Goal: Task Accomplishment & Management: Use online tool/utility

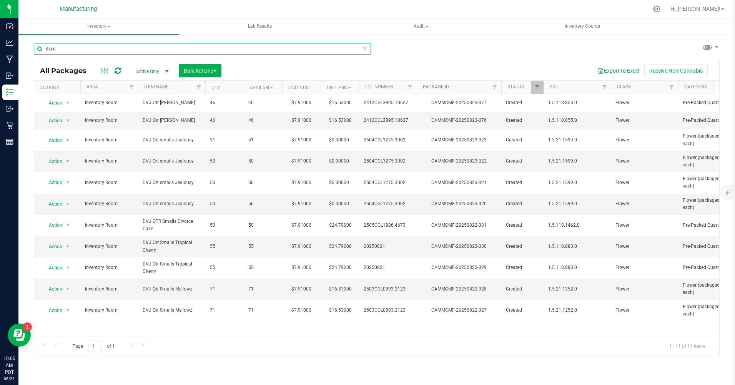
click at [62, 51] on input "dvj q" at bounding box center [202, 49] width 337 height 12
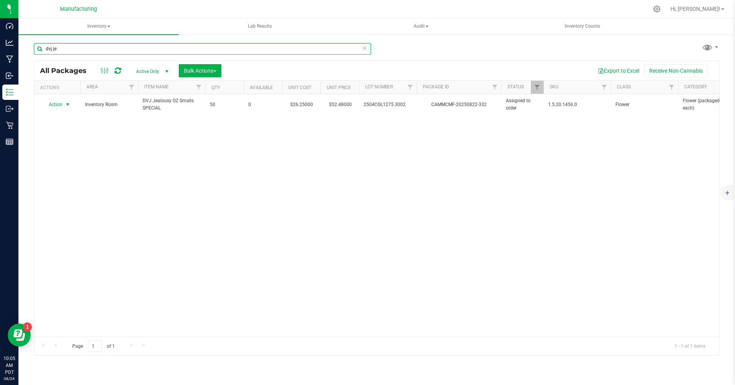
type input "dvj je"
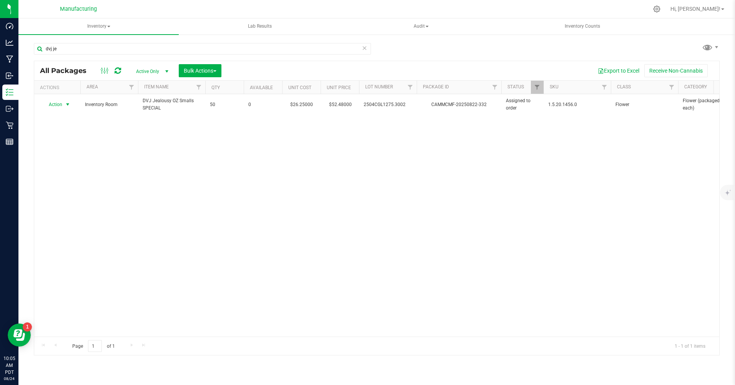
click at [57, 105] on span "Action" at bounding box center [52, 104] width 21 height 11
click at [64, 152] on li "Print package label" at bounding box center [67, 152] width 50 height 12
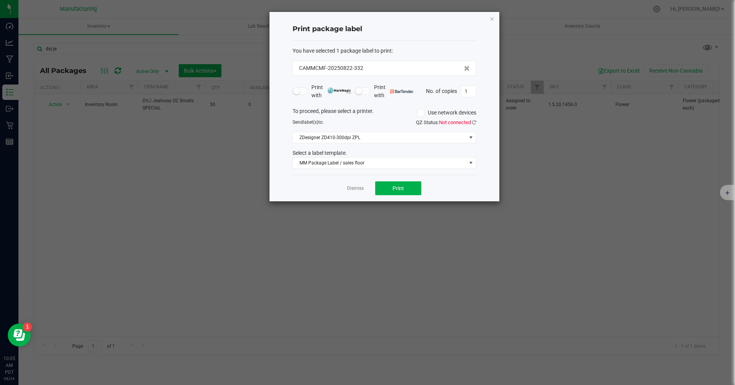
click at [469, 93] on input "1" at bounding box center [469, 91] width 15 height 11
type input "50"
click at [414, 186] on button "Print" at bounding box center [398, 189] width 46 height 14
click at [492, 18] on icon "button" at bounding box center [492, 18] width 5 height 9
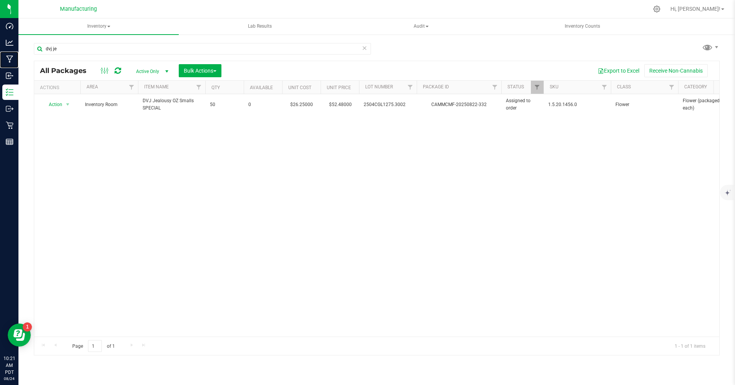
click at [0, 0] on p "Manufacturing" at bounding box center [0, 0] width 0 height 0
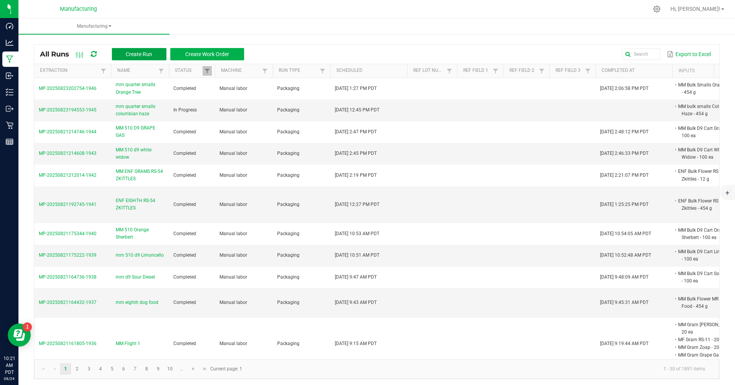
click at [120, 55] on button "Create Run" at bounding box center [139, 54] width 55 height 12
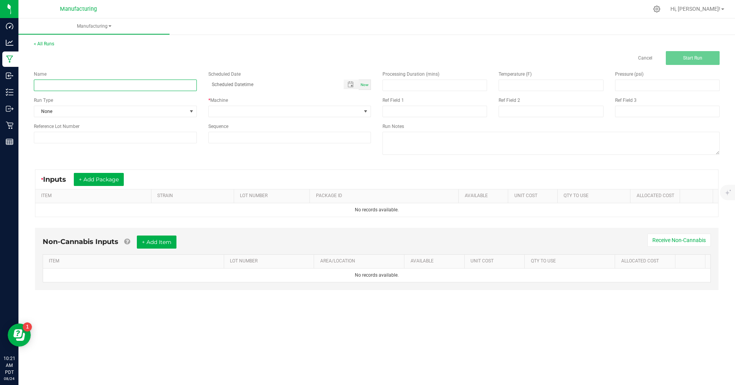
click at [54, 87] on input at bounding box center [115, 86] width 163 height 12
type input "mm eighth super silver haze"
click at [65, 117] on div "Name mm eighth super silver haze Scheduled Date Now Run Type None * Machine Ref…" at bounding box center [202, 107] width 349 height 84
click at [61, 108] on span "None" at bounding box center [110, 111] width 153 height 11
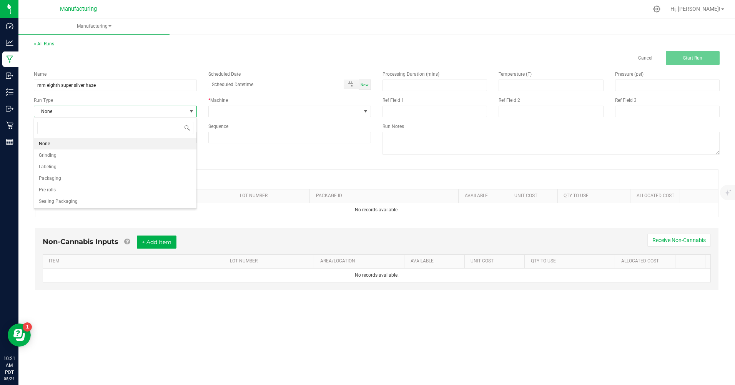
scroll to position [12, 163]
click at [57, 178] on span "Packaging" at bounding box center [50, 179] width 22 height 8
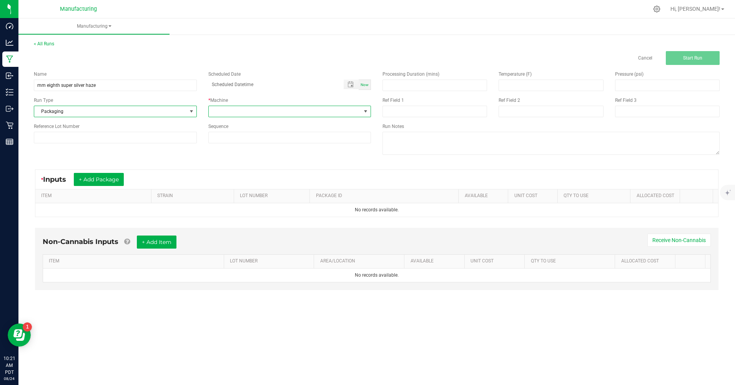
click at [243, 110] on span at bounding box center [285, 111] width 153 height 11
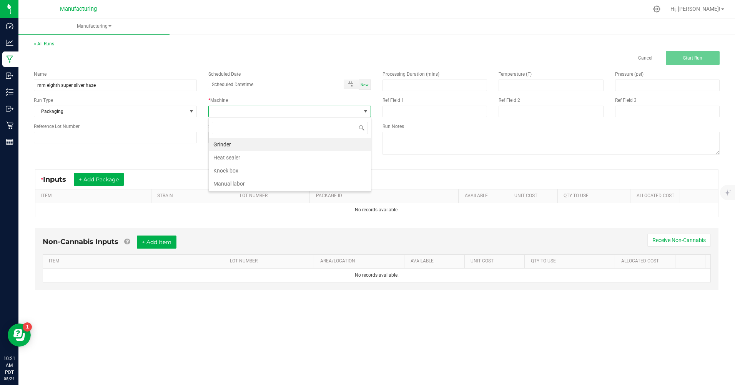
click at [232, 185] on li "Manual labor" at bounding box center [290, 183] width 162 height 13
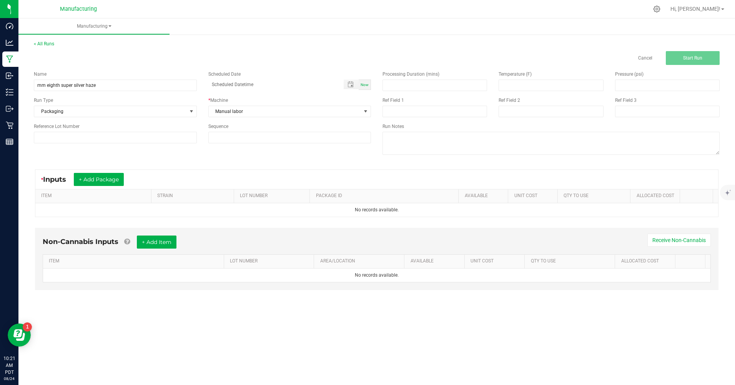
click at [365, 85] on span "Now" at bounding box center [365, 85] width 8 height 4
type input "[DATE] 10:21 AM"
click at [111, 180] on button "+ Add Package" at bounding box center [99, 179] width 50 height 13
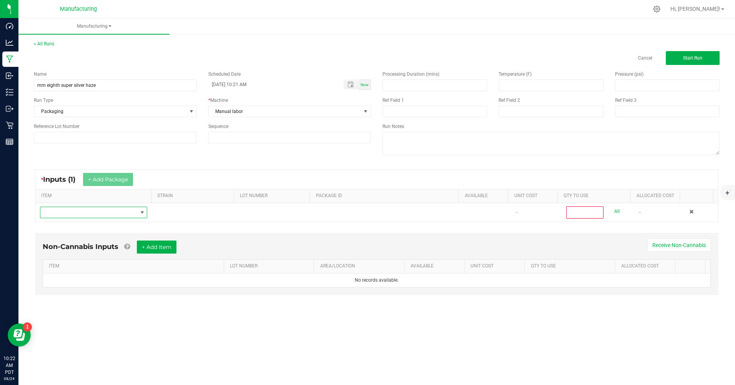
click at [78, 212] on span "NO DATA FOUND" at bounding box center [88, 212] width 97 height 11
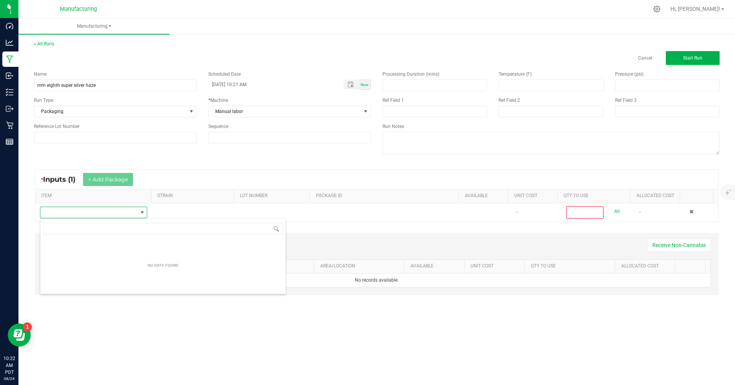
scroll to position [12, 107]
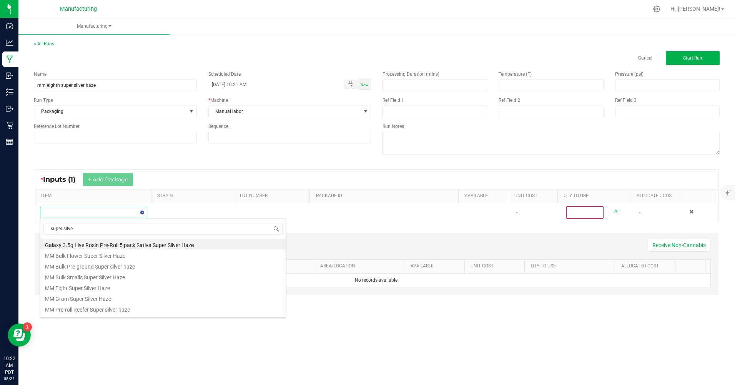
type input "super silver"
click at [84, 280] on li "MM Bulk Smalls Super Silver Haze" at bounding box center [162, 276] width 245 height 11
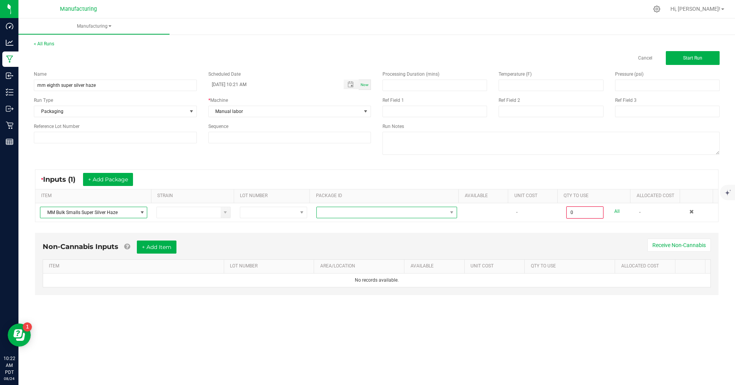
click at [340, 215] on span at bounding box center [382, 212] width 130 height 11
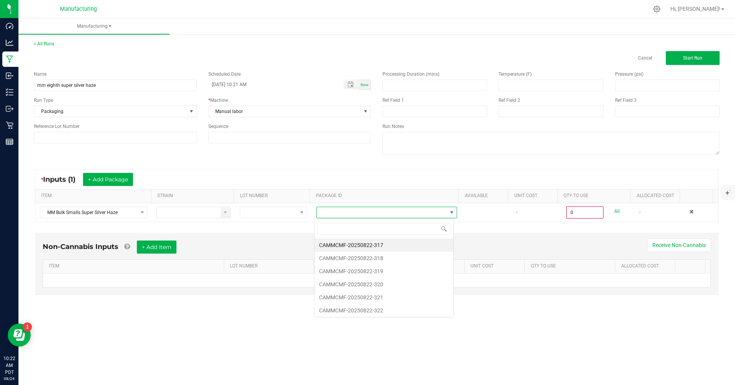
scroll to position [12, 139]
click at [370, 312] on li "CAMMCMF-20250822-322" at bounding box center [384, 310] width 139 height 13
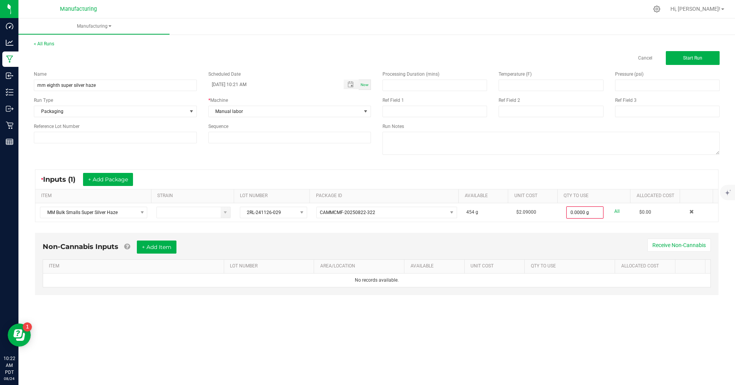
click at [615, 212] on link "All" at bounding box center [617, 212] width 5 height 10
type input "454.0000 g"
click at [699, 57] on span "Start Run" at bounding box center [693, 57] width 19 height 5
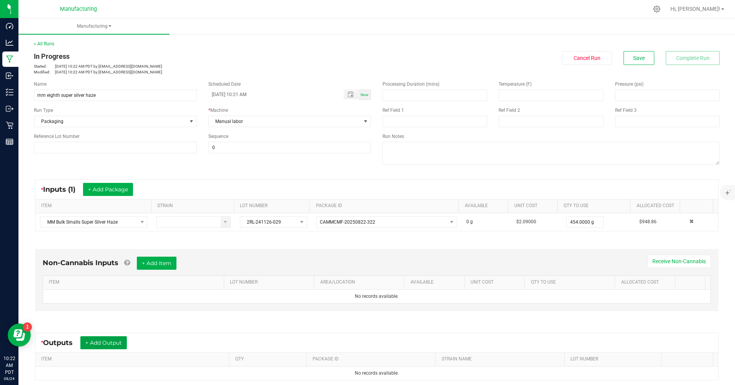
click at [99, 344] on button "+ Add Output" at bounding box center [103, 343] width 47 height 13
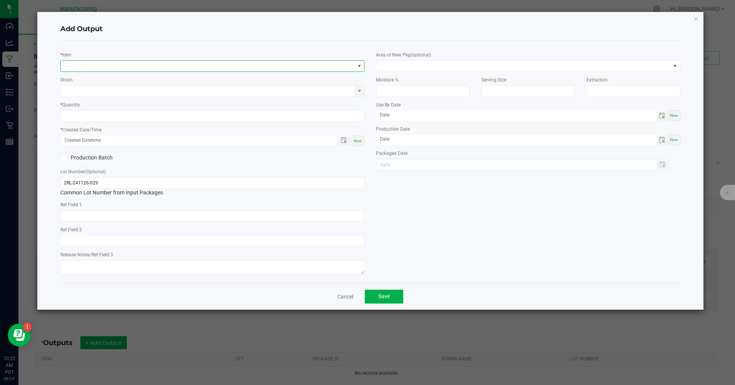
click at [88, 64] on span "NO DATA FOUND" at bounding box center [208, 66] width 294 height 11
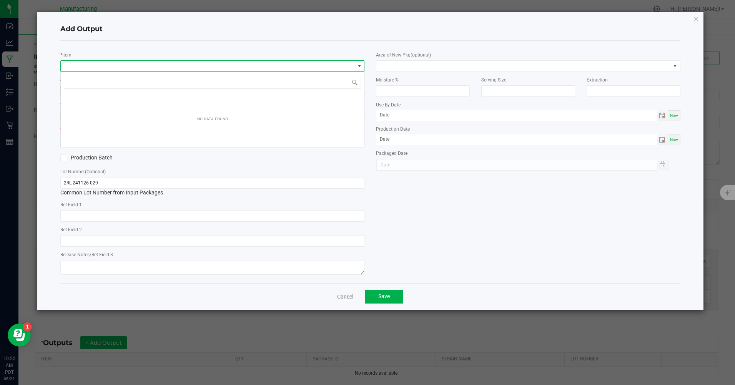
scroll to position [12, 304]
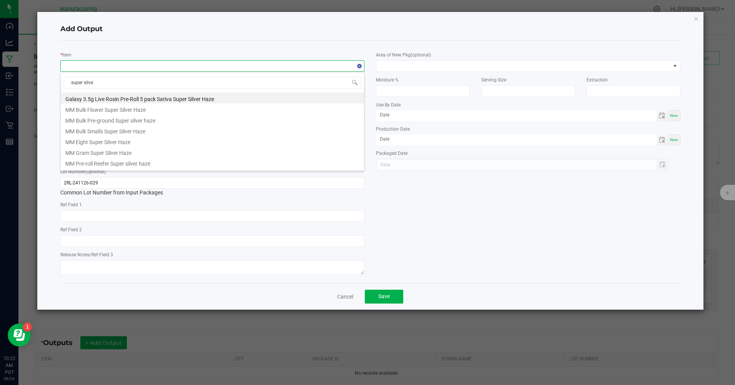
type input "super silver"
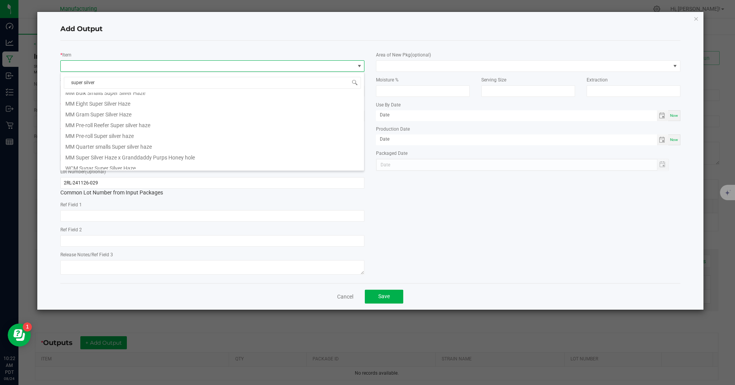
scroll to position [42, 0]
click at [89, 144] on li "MM Quarter smalls Super silver haze" at bounding box center [213, 142] width 304 height 11
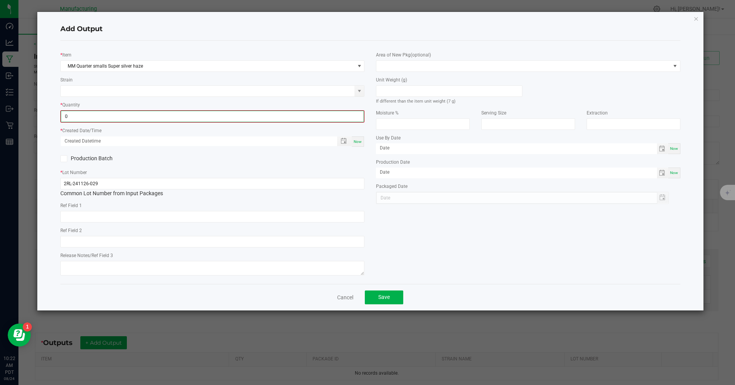
click at [67, 115] on input "0" at bounding box center [212, 116] width 303 height 11
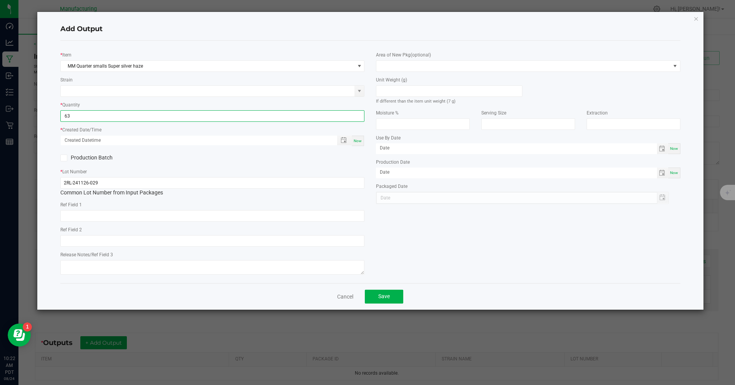
type input "63 ea"
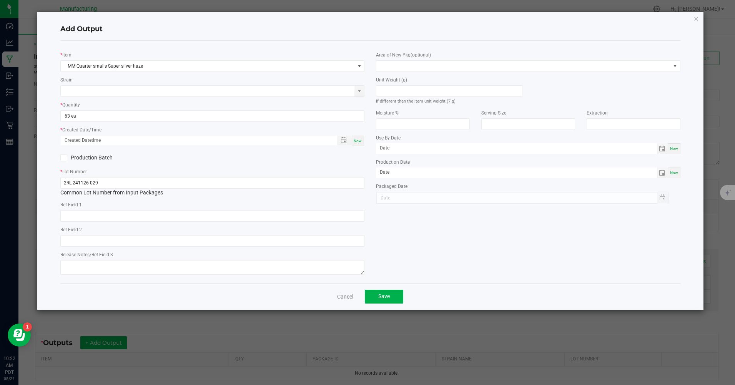
click at [360, 142] on span "Now" at bounding box center [358, 141] width 8 height 4
type input "[DATE] 10:22 AM"
type input "[DATE]"
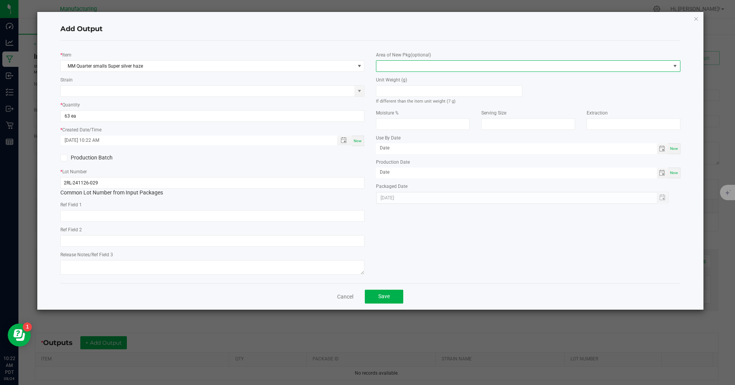
click at [407, 64] on span at bounding box center [524, 66] width 294 height 11
click at [391, 165] on li "Inventory Room" at bounding box center [529, 164] width 304 height 13
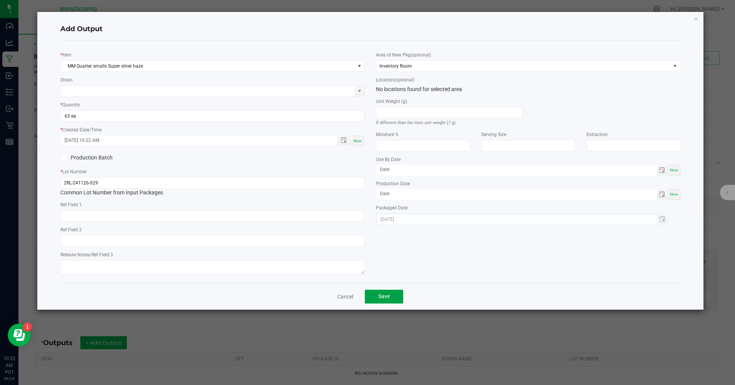
click at [390, 297] on span "Save" at bounding box center [385, 297] width 12 height 6
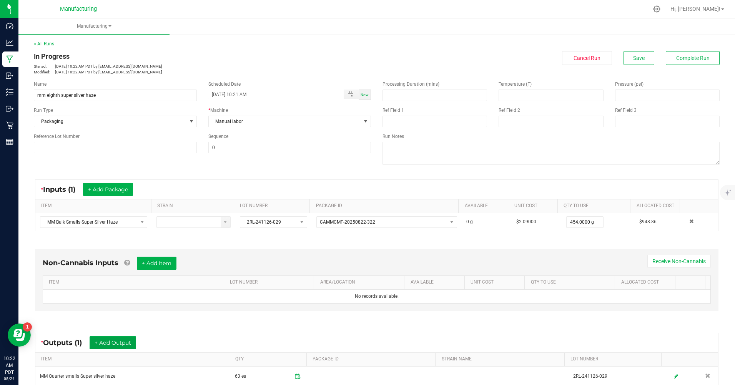
scroll to position [89, 0]
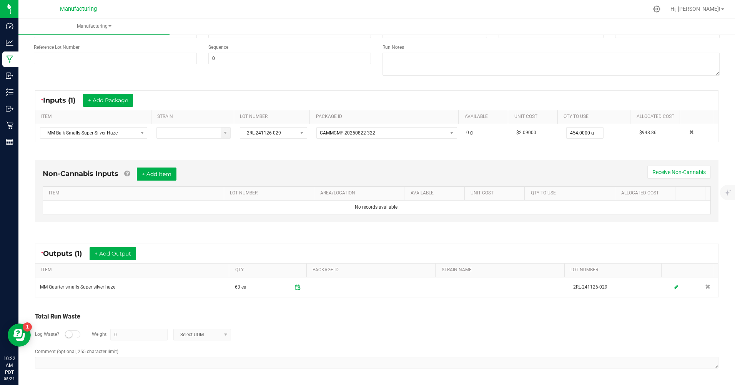
click at [74, 333] on div at bounding box center [72, 335] width 15 height 8
click at [118, 334] on input "0" at bounding box center [139, 335] width 57 height 11
drag, startPoint x: 194, startPoint y: 328, endPoint x: 190, endPoint y: 335, distance: 8.6
click at [191, 333] on div "Log Waste? Weight 2 Select UOM" at bounding box center [377, 335] width 684 height 27
click at [203, 343] on div "Log Waste? Weight 2 Select UOM" at bounding box center [377, 335] width 684 height 27
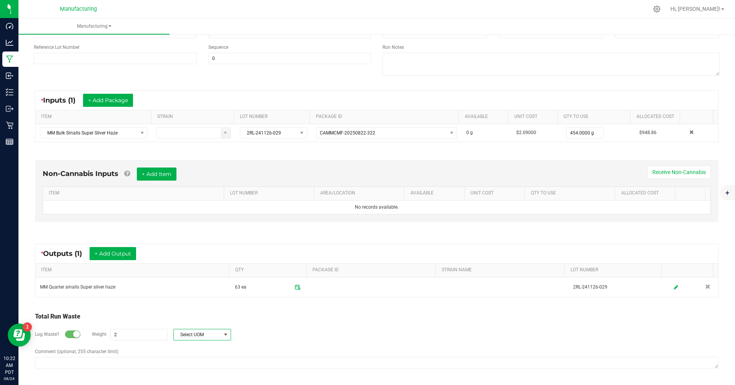
click at [202, 337] on span "Select UOM" at bounding box center [197, 335] width 47 height 11
click at [188, 270] on li "Gram" at bounding box center [201, 268] width 57 height 11
type input "2 g"
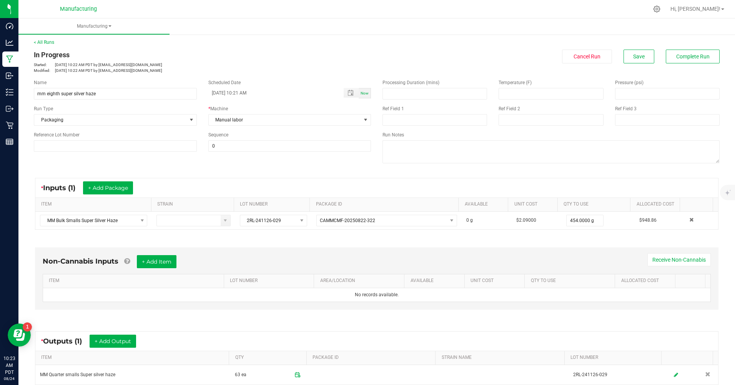
scroll to position [0, 0]
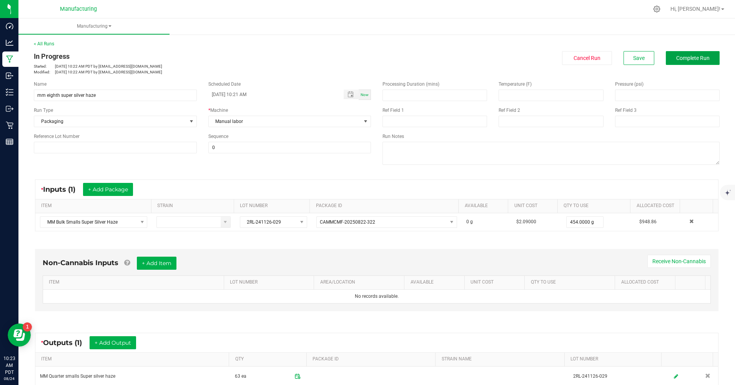
click at [686, 59] on span "Complete Run" at bounding box center [693, 58] width 33 height 6
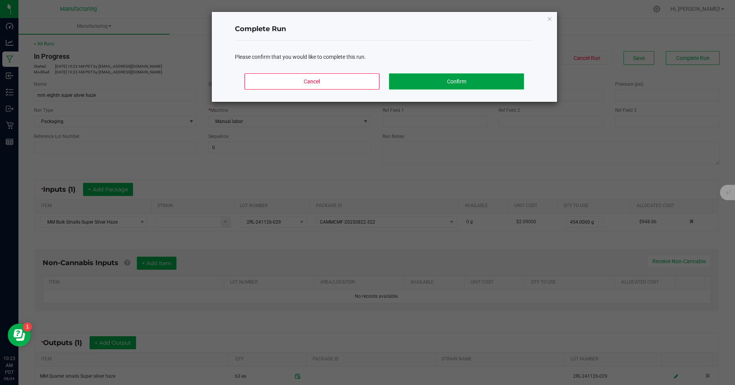
click at [469, 86] on button "Confirm" at bounding box center [456, 81] width 135 height 16
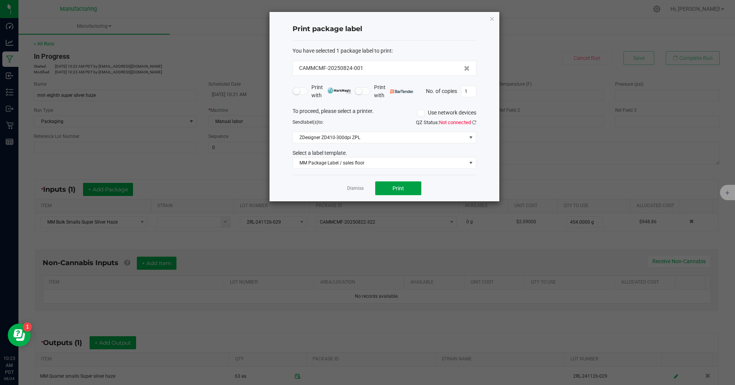
click at [391, 189] on button "Print" at bounding box center [398, 189] width 46 height 14
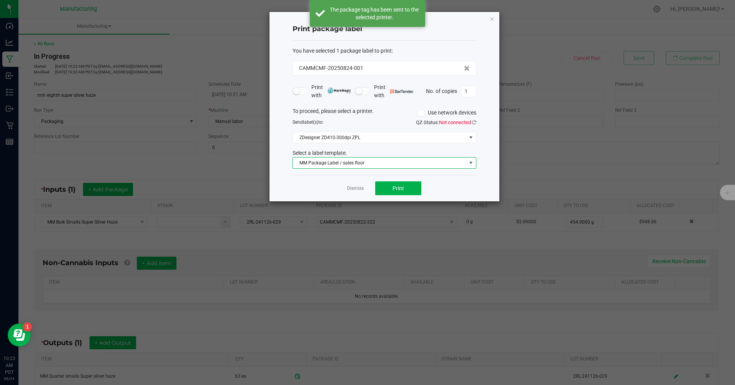
click at [367, 163] on span "MM Package Label / sales floor" at bounding box center [379, 163] width 173 height 11
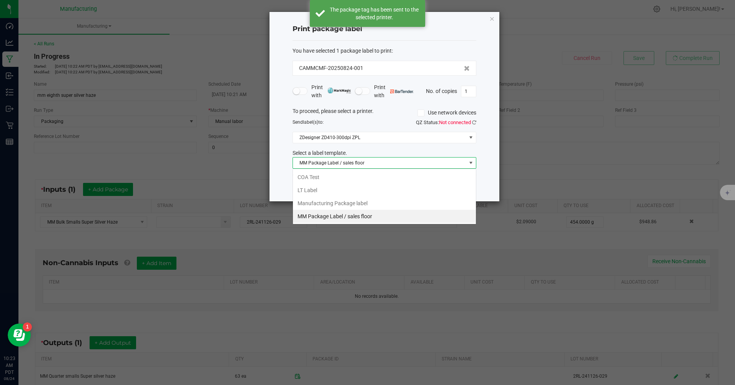
scroll to position [12, 184]
click at [353, 200] on li "Manufacturing Package label" at bounding box center [384, 203] width 183 height 13
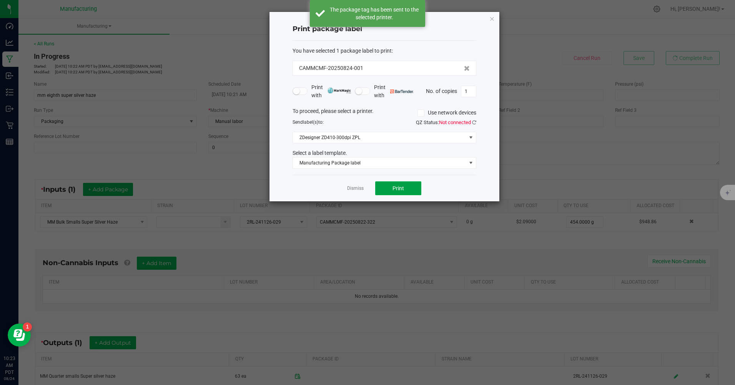
click at [390, 191] on button "Print" at bounding box center [398, 189] width 46 height 14
click at [348, 163] on span "Manufacturing Package label" at bounding box center [379, 163] width 173 height 11
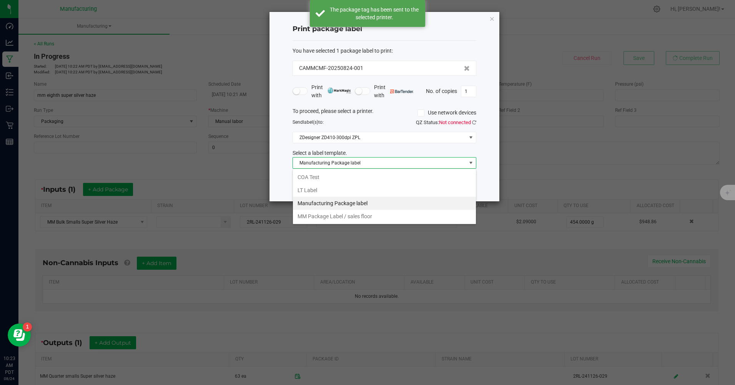
click at [352, 219] on li "MM Package Label / sales floor" at bounding box center [384, 216] width 183 height 13
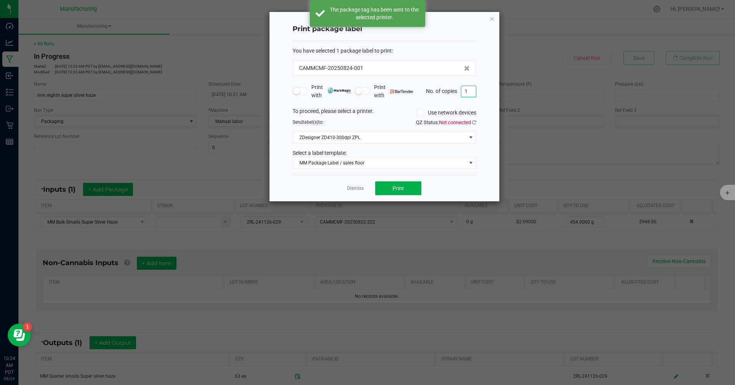
click at [468, 92] on input "1" at bounding box center [469, 91] width 15 height 11
type input "63"
click at [389, 190] on button "Print" at bounding box center [398, 189] width 46 height 14
click at [495, 18] on div "Print package label You have selected 1 package label to print : CAMMCMF-202508…" at bounding box center [385, 107] width 230 height 190
click at [493, 20] on icon "button" at bounding box center [492, 18] width 5 height 9
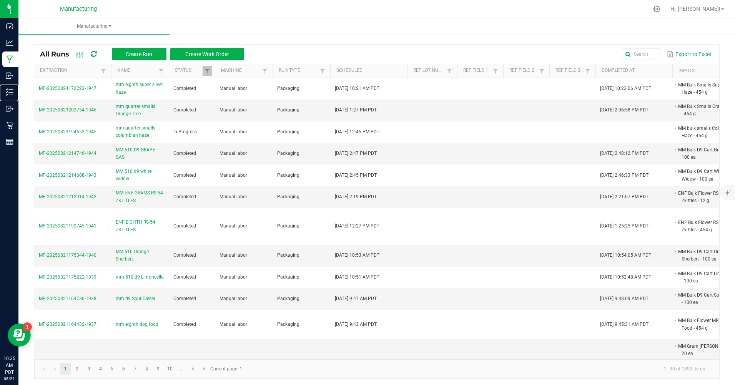
click at [0, 0] on p "Inventory" at bounding box center [0, 0] width 0 height 0
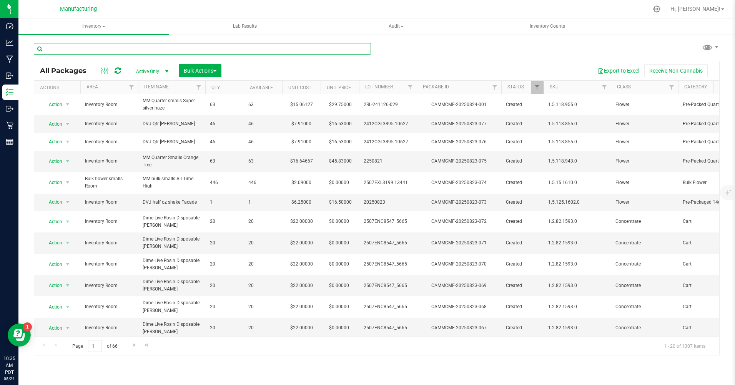
click at [64, 50] on input "text" at bounding box center [202, 49] width 337 height 12
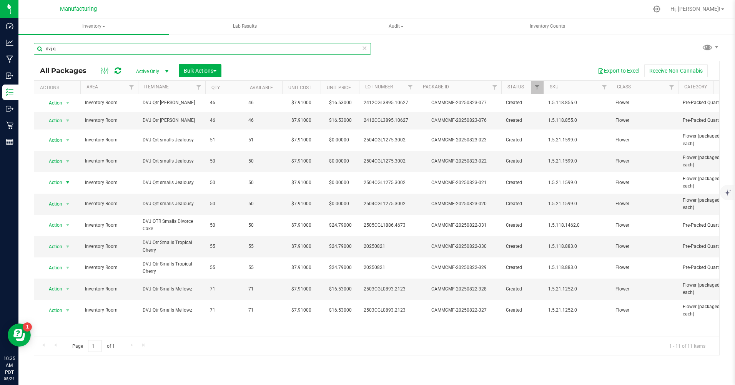
type input "dvj q"
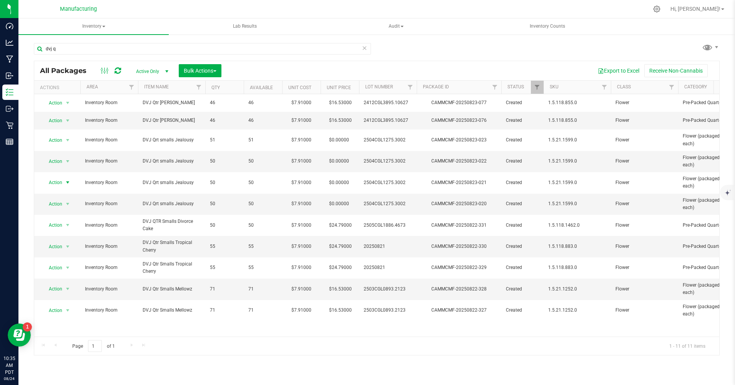
click at [56, 182] on span "Action" at bounding box center [52, 182] width 21 height 11
click at [54, 264] on li "Print package label" at bounding box center [66, 264] width 49 height 12
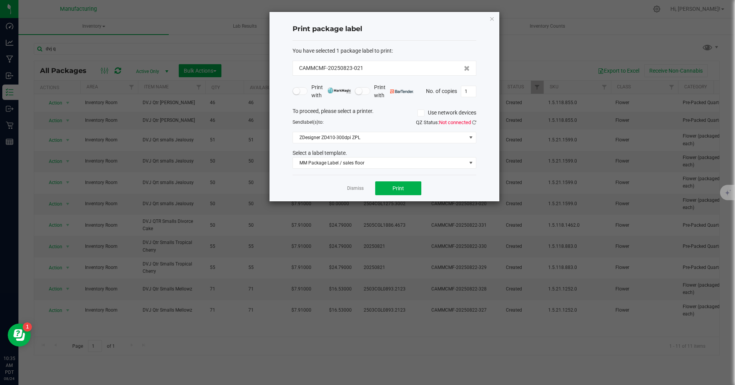
click at [471, 93] on input "1" at bounding box center [469, 91] width 15 height 11
type input "50"
drag, startPoint x: 401, startPoint y: 183, endPoint x: 405, endPoint y: 191, distance: 8.6
click at [405, 191] on button "Print" at bounding box center [398, 189] width 46 height 14
click at [493, 18] on icon "button" at bounding box center [492, 18] width 5 height 9
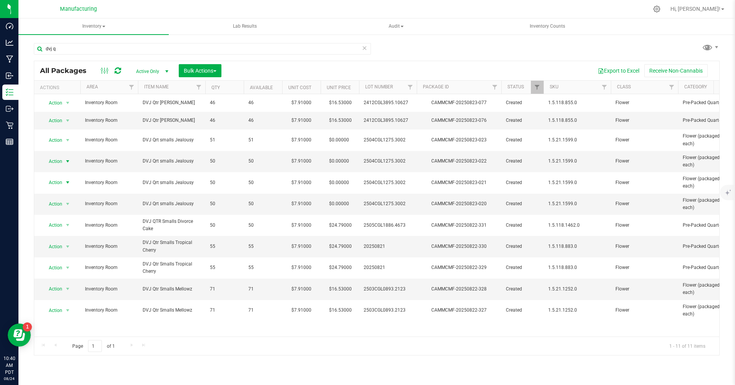
click at [57, 162] on span "Action" at bounding box center [52, 161] width 21 height 11
click at [66, 243] on li "Print package label" at bounding box center [66, 243] width 49 height 12
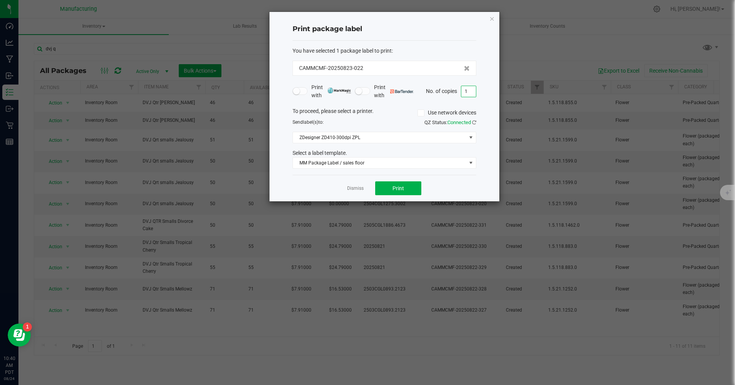
click at [472, 91] on input "1" at bounding box center [469, 91] width 15 height 11
type input "50"
click at [399, 191] on span "Print" at bounding box center [399, 188] width 12 height 6
click at [491, 17] on icon "button" at bounding box center [492, 18] width 5 height 9
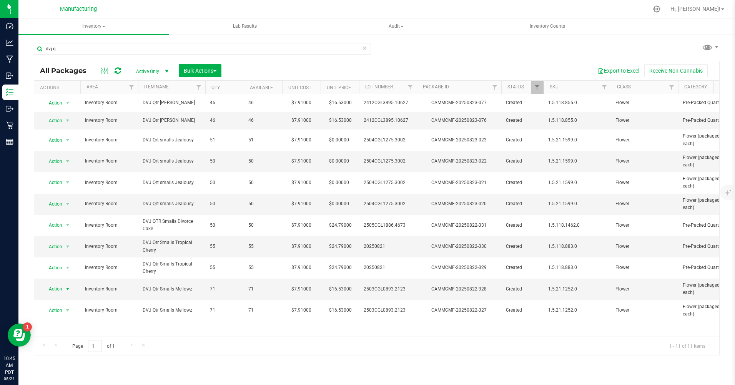
click at [55, 290] on span "Action" at bounding box center [52, 289] width 21 height 11
click at [62, 233] on li "Print package label" at bounding box center [66, 231] width 49 height 12
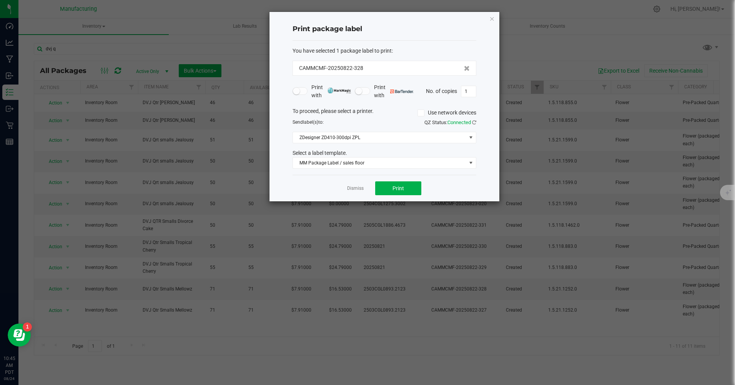
click at [473, 93] on input "1" at bounding box center [469, 91] width 15 height 11
type input "71"
click at [416, 187] on button "Print" at bounding box center [398, 189] width 46 height 14
click at [490, 19] on icon "button" at bounding box center [492, 18] width 5 height 9
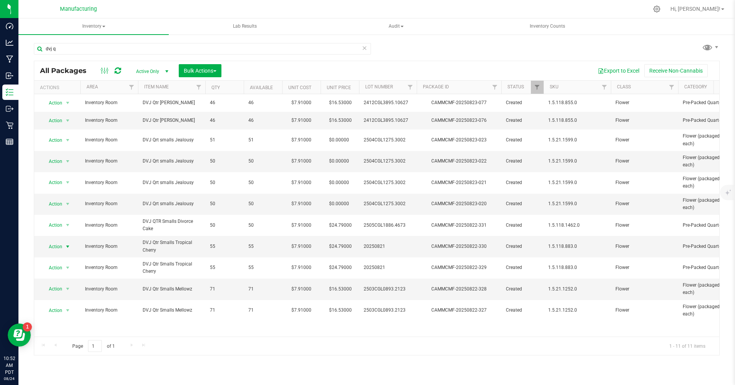
click at [57, 247] on span "Action" at bounding box center [52, 247] width 21 height 11
click at [62, 328] on li "Print package label" at bounding box center [66, 328] width 49 height 12
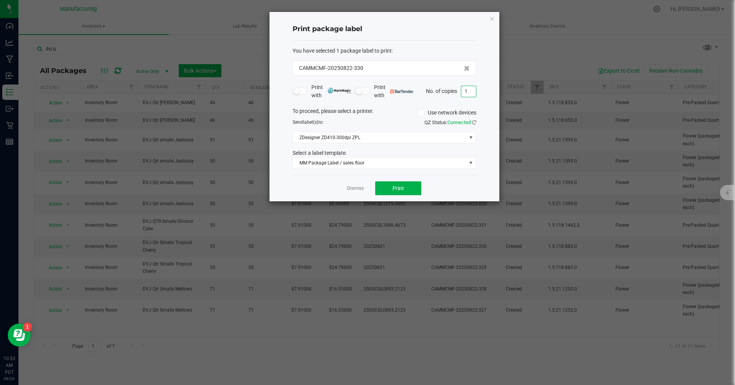
click at [467, 92] on input "1" at bounding box center [469, 91] width 15 height 11
type input "55"
click at [403, 191] on span "Print" at bounding box center [399, 188] width 12 height 6
click at [352, 189] on link "Dismiss" at bounding box center [355, 188] width 17 height 7
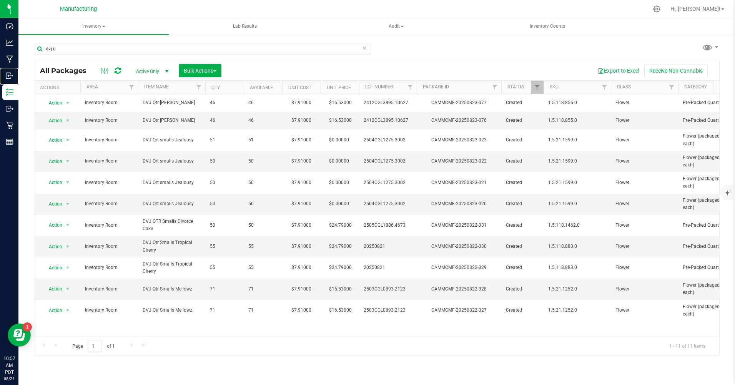
click at [0, 0] on p "Inbound" at bounding box center [0, 0] width 0 height 0
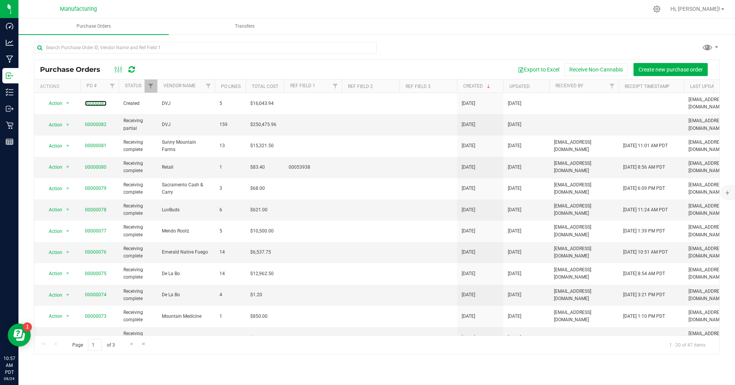
click at [96, 101] on link "00000083" at bounding box center [96, 103] width 22 height 5
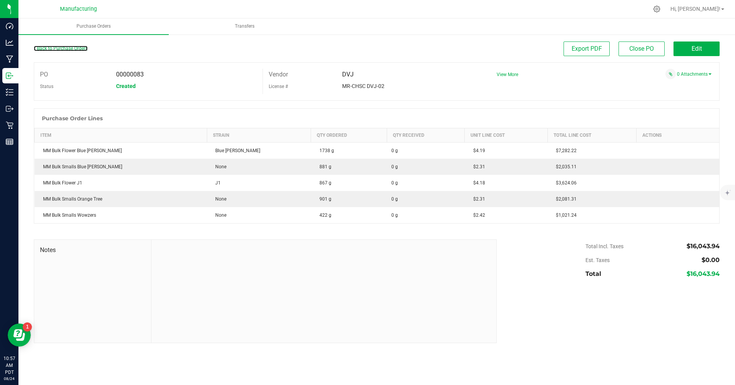
click at [47, 47] on link "Back to Purchase Orders" at bounding box center [61, 48] width 54 height 5
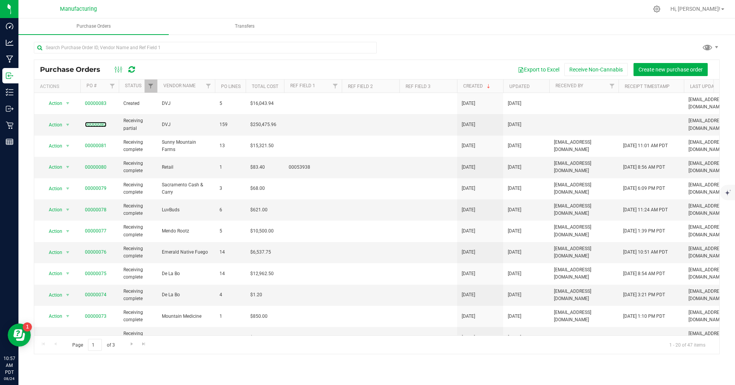
click at [97, 122] on link "00000082" at bounding box center [96, 124] width 22 height 5
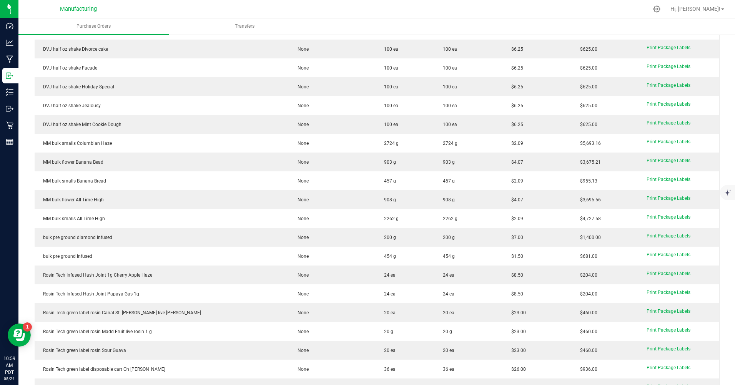
scroll to position [2731, 0]
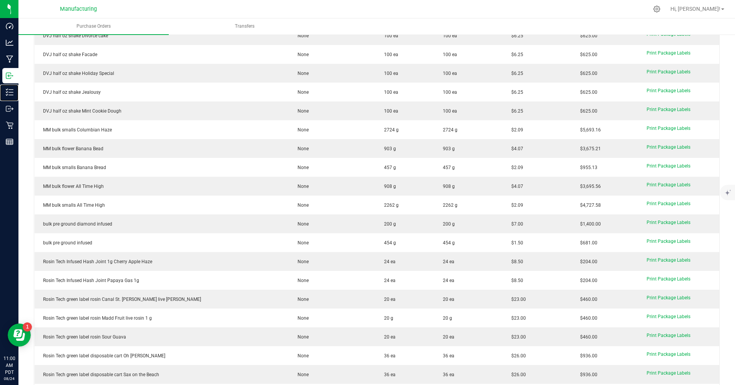
click at [0, 0] on p "Inventory" at bounding box center [0, 0] width 0 height 0
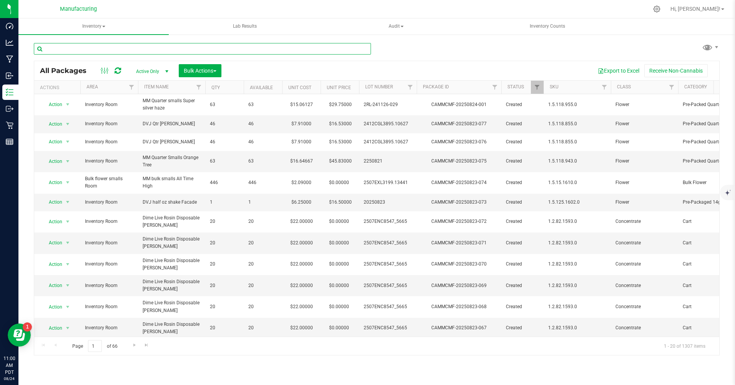
click at [77, 44] on input "text" at bounding box center [202, 49] width 337 height 12
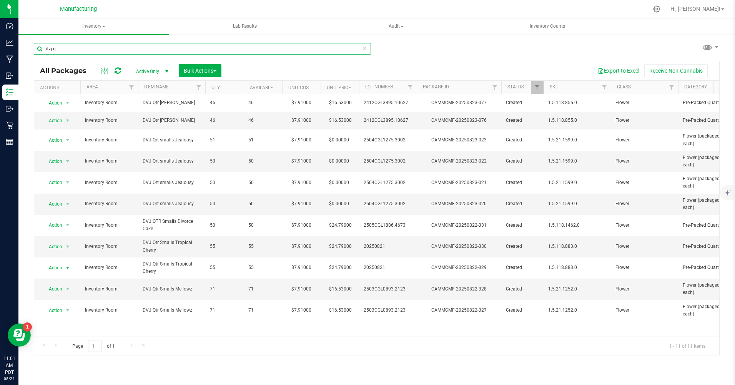
type input "dvj q"
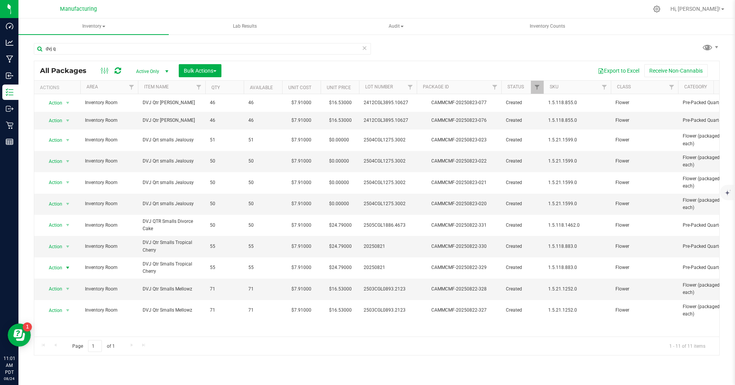
click at [58, 266] on span "Action" at bounding box center [52, 268] width 21 height 11
click at [70, 211] on li "Print package label" at bounding box center [66, 210] width 49 height 12
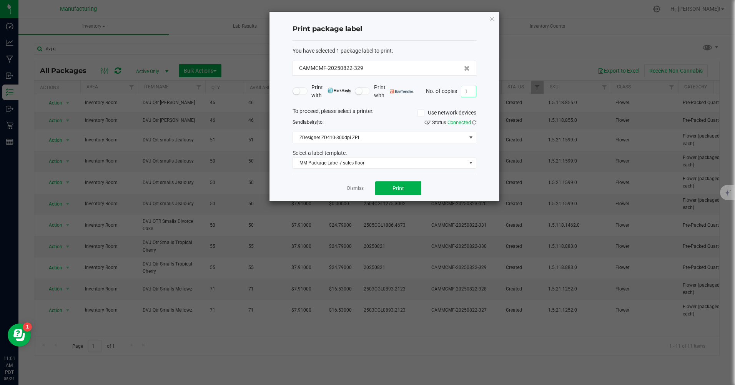
click at [472, 90] on input "1" at bounding box center [469, 91] width 15 height 11
type input "55"
click at [398, 190] on span "Print" at bounding box center [399, 188] width 12 height 6
click at [494, 17] on icon "button" at bounding box center [492, 18] width 5 height 9
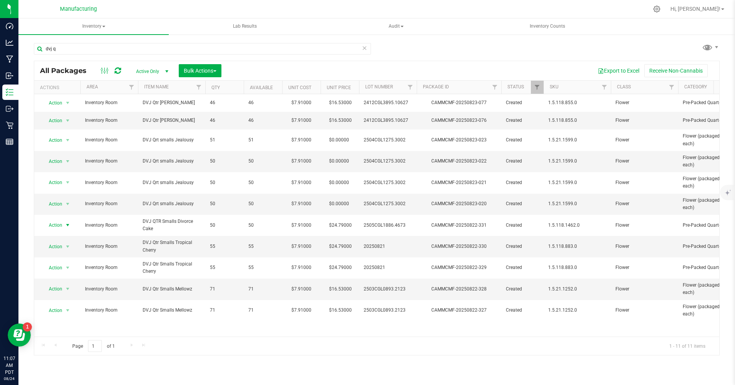
click at [60, 226] on span "Action" at bounding box center [52, 225] width 21 height 11
click at [58, 309] on li "Print package label" at bounding box center [66, 307] width 49 height 12
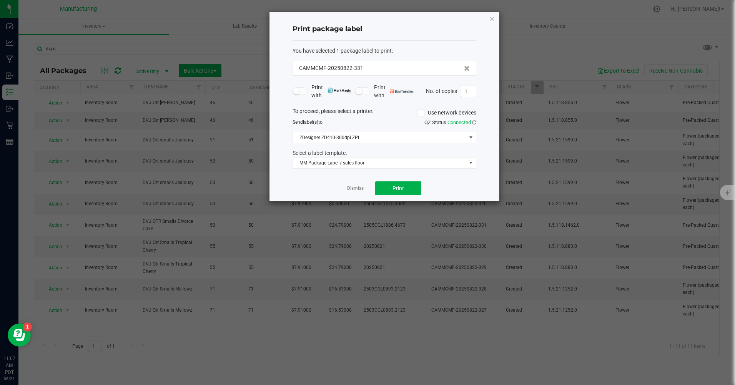
click at [470, 92] on input "1" at bounding box center [469, 91] width 15 height 11
type input "50"
click at [399, 189] on span "Print" at bounding box center [399, 188] width 12 height 6
click at [492, 18] on icon "button" at bounding box center [492, 18] width 5 height 9
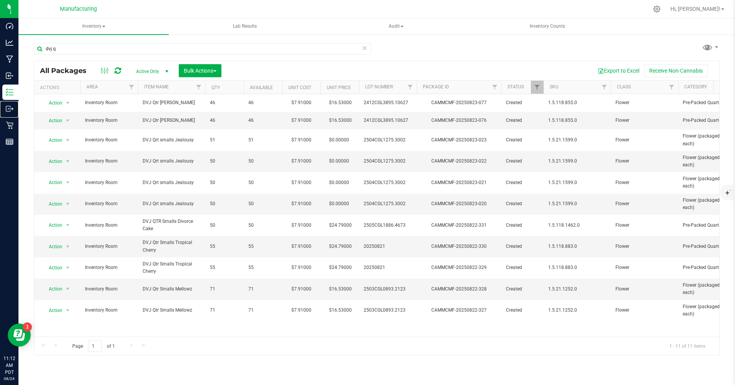
click at [0, 0] on p "Outbound" at bounding box center [0, 0] width 0 height 0
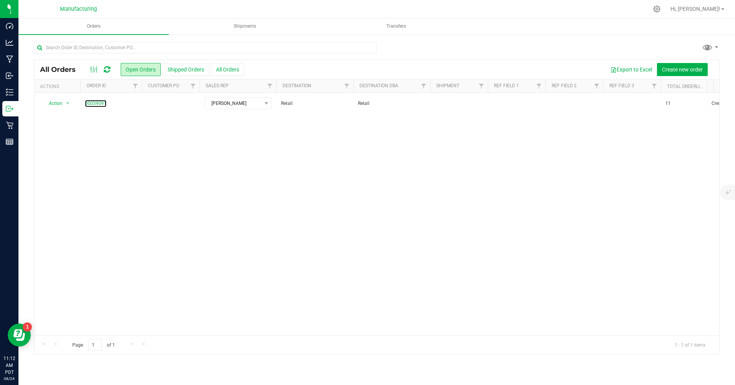
click at [96, 105] on link "00059091" at bounding box center [96, 103] width 22 height 7
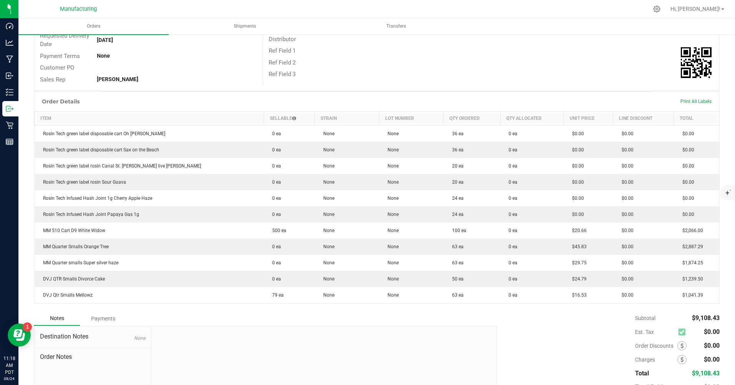
scroll to position [164, 0]
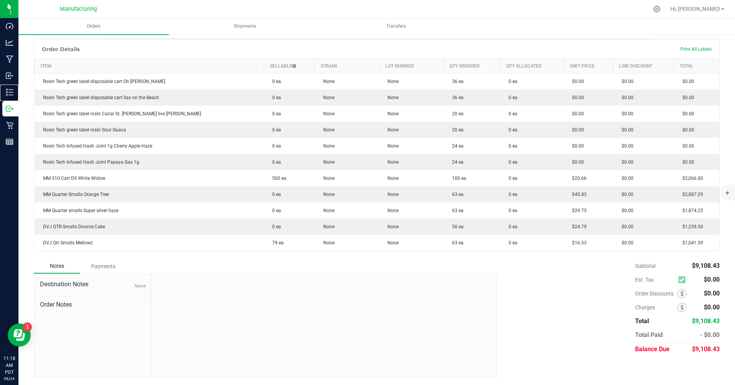
click at [0, 0] on p "Inventory" at bounding box center [0, 0] width 0 height 0
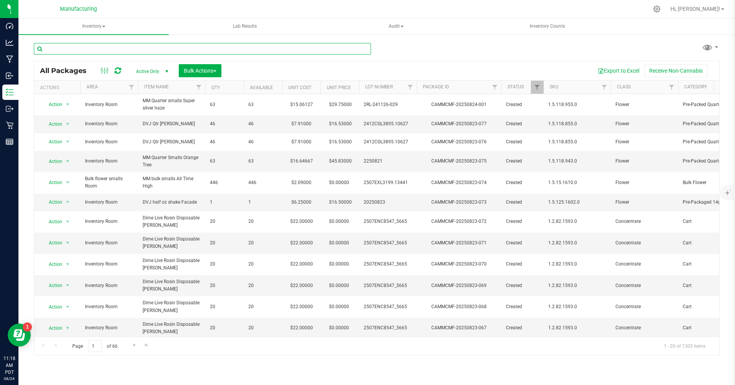
click at [67, 52] on input "text" at bounding box center [202, 49] width 337 height 12
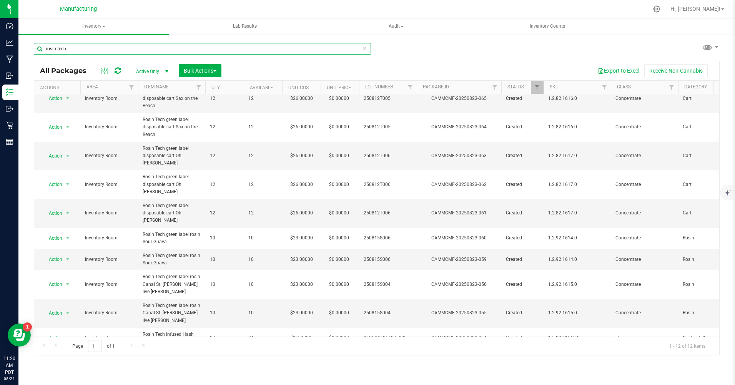
scroll to position [40, 0]
type input "r"
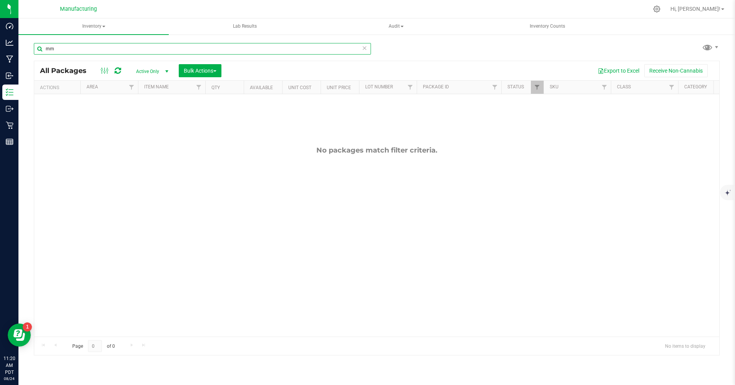
type input "m"
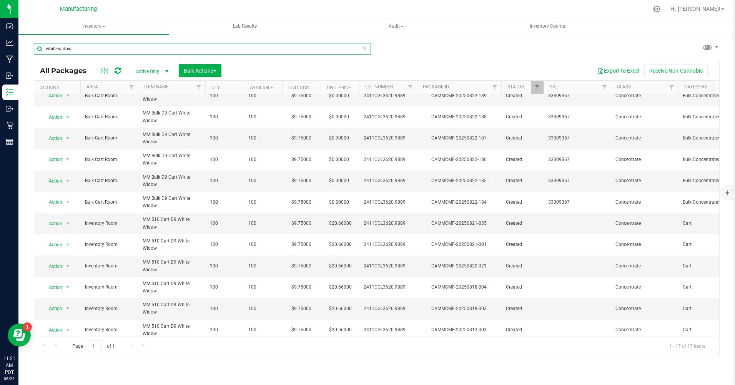
scroll to position [125, 0]
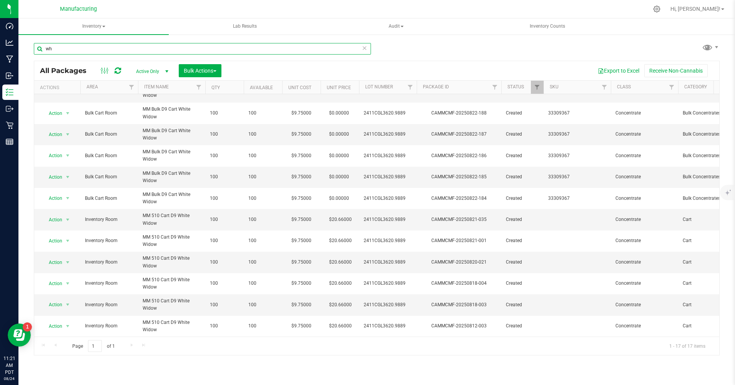
type input "w"
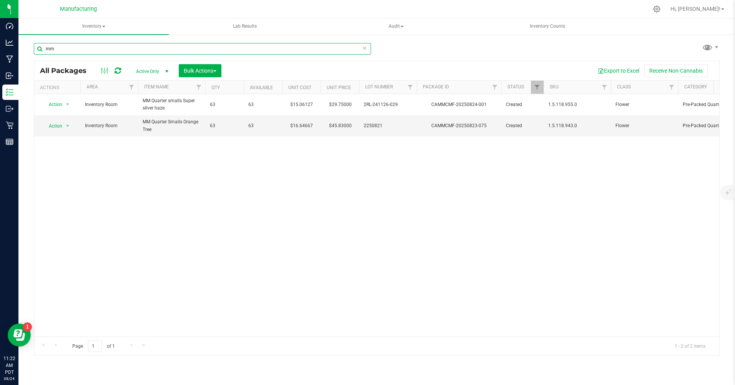
type input "m"
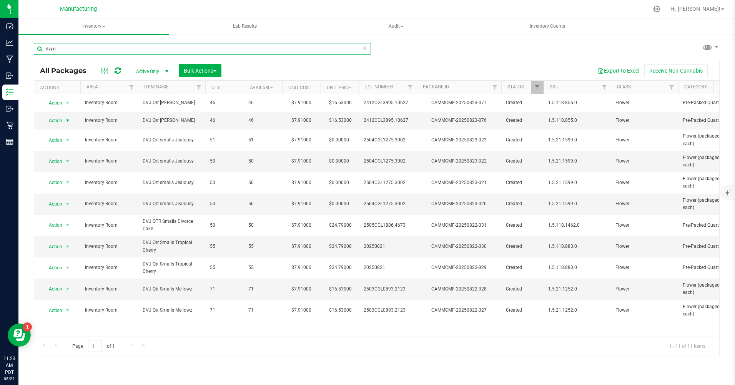
type input "dvj q"
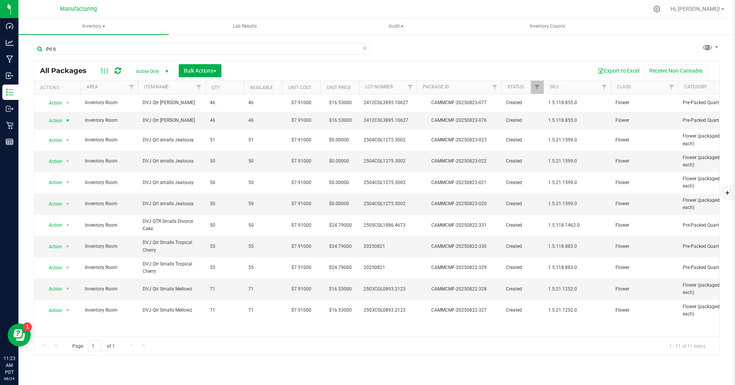
click at [52, 122] on span "Action" at bounding box center [52, 120] width 21 height 11
click at [67, 202] on li "Print package label" at bounding box center [66, 203] width 49 height 12
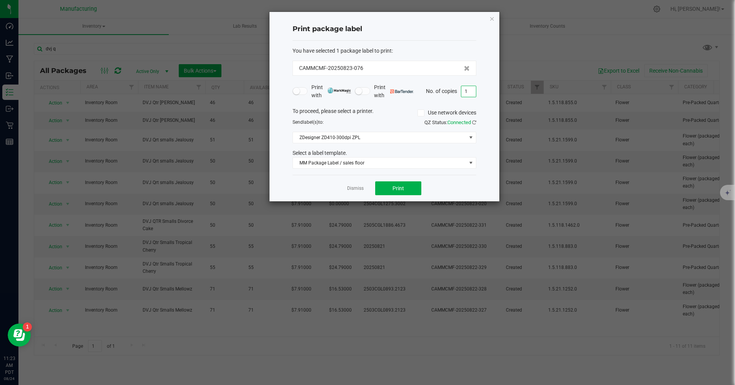
click at [472, 89] on input "1" at bounding box center [469, 91] width 15 height 11
type input "46"
click at [405, 187] on button "Print" at bounding box center [398, 189] width 46 height 14
click at [493, 17] on icon "button" at bounding box center [492, 18] width 5 height 9
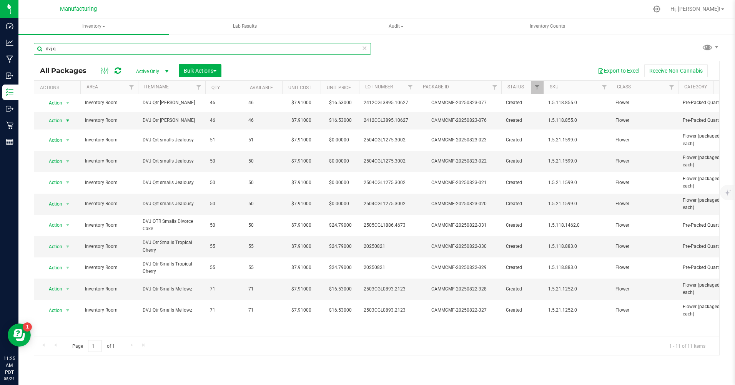
click at [63, 46] on input "dvj q" at bounding box center [202, 49] width 337 height 12
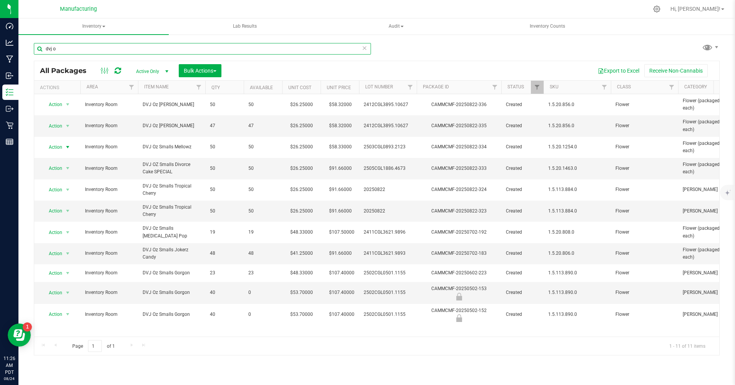
type input "dvj o"
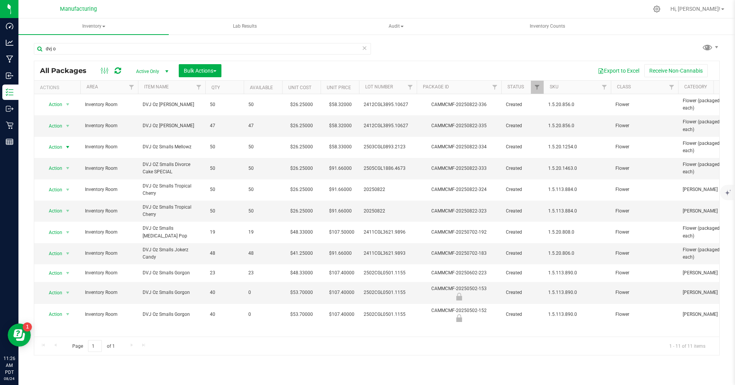
click at [58, 145] on span "Action" at bounding box center [52, 147] width 21 height 11
click at [56, 227] on li "Print package label" at bounding box center [66, 229] width 49 height 12
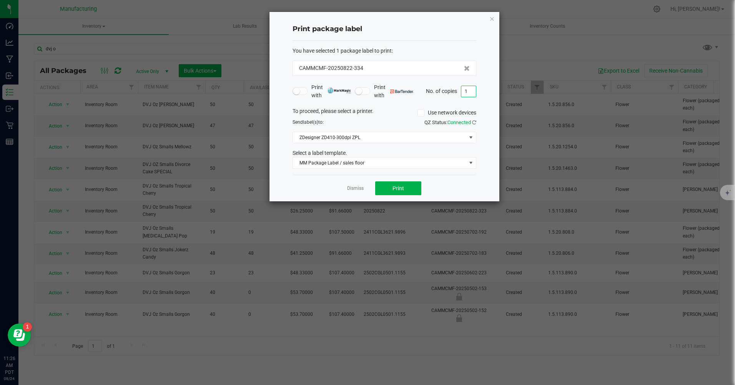
click at [472, 92] on input "1" at bounding box center [469, 91] width 15 height 11
type input "50"
click at [394, 193] on button "Print" at bounding box center [398, 189] width 46 height 14
click at [490, 18] on icon "button" at bounding box center [492, 18] width 5 height 9
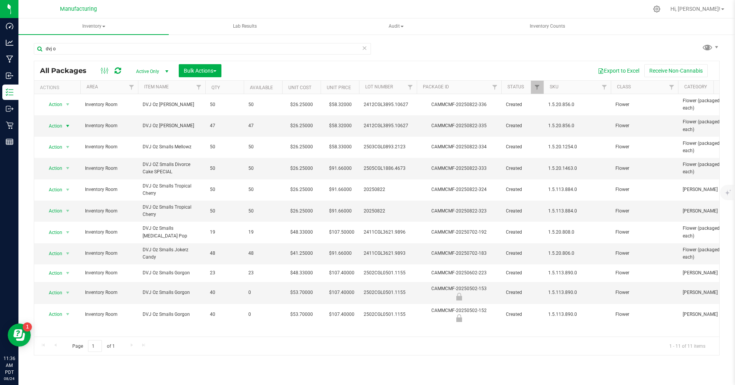
click at [57, 127] on span "Action" at bounding box center [52, 126] width 21 height 11
click at [55, 204] on li "Print package label" at bounding box center [66, 208] width 49 height 12
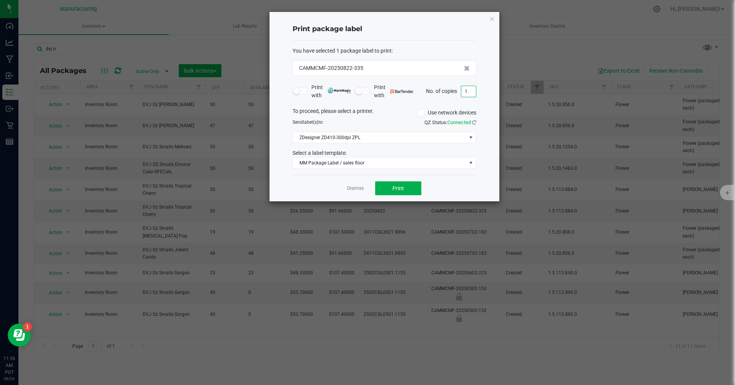
click at [472, 88] on input "1" at bounding box center [469, 91] width 15 height 11
type input "47"
click at [402, 188] on span "Print" at bounding box center [399, 188] width 12 height 6
click at [492, 19] on icon "button" at bounding box center [492, 18] width 5 height 9
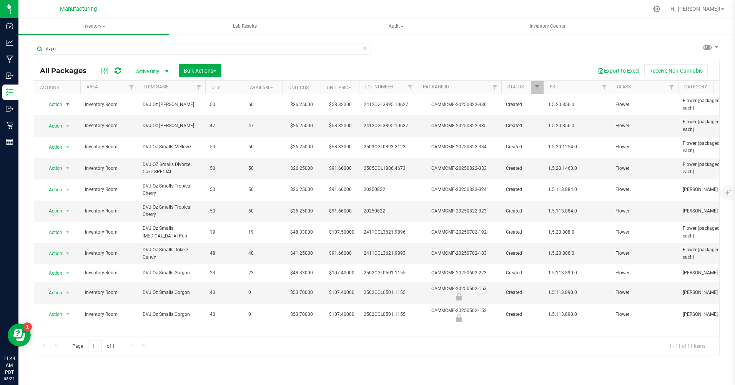
click at [57, 105] on span "Action" at bounding box center [52, 104] width 21 height 11
click at [60, 183] on li "Print package label" at bounding box center [66, 186] width 49 height 12
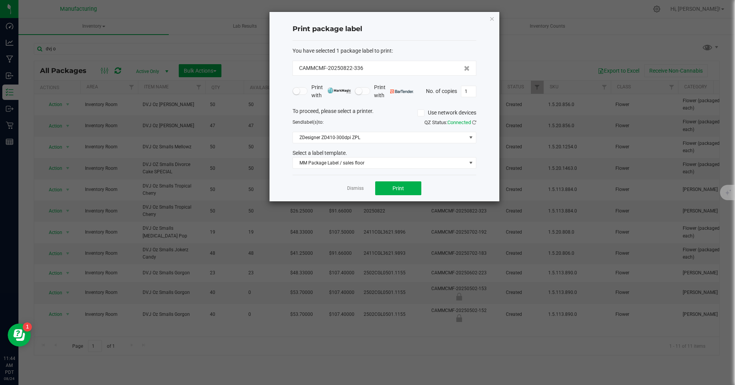
click at [471, 90] on input "1" at bounding box center [469, 91] width 15 height 11
type input "50"
click at [414, 184] on button "Print" at bounding box center [398, 189] width 46 height 14
click at [491, 18] on icon "button" at bounding box center [492, 18] width 5 height 9
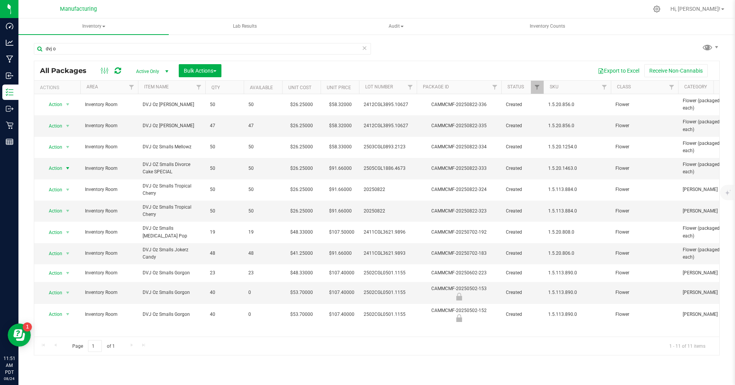
click at [53, 170] on span "Action" at bounding box center [52, 168] width 21 height 11
click at [59, 251] on li "Print package label" at bounding box center [66, 250] width 49 height 12
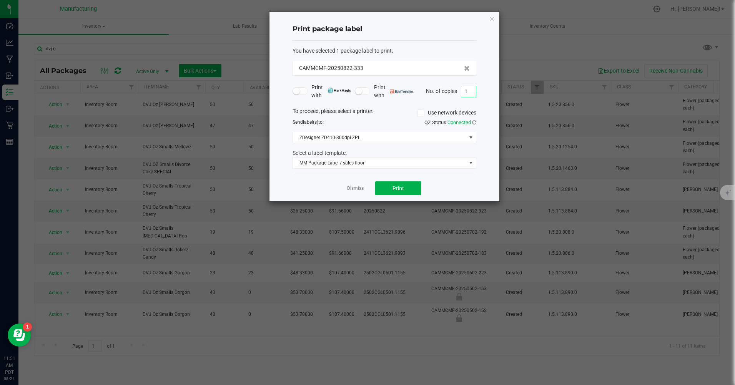
click at [470, 92] on input "1" at bounding box center [469, 91] width 15 height 11
type input "50"
click at [402, 190] on span "Print" at bounding box center [399, 188] width 12 height 6
click at [494, 18] on icon "button" at bounding box center [492, 18] width 5 height 9
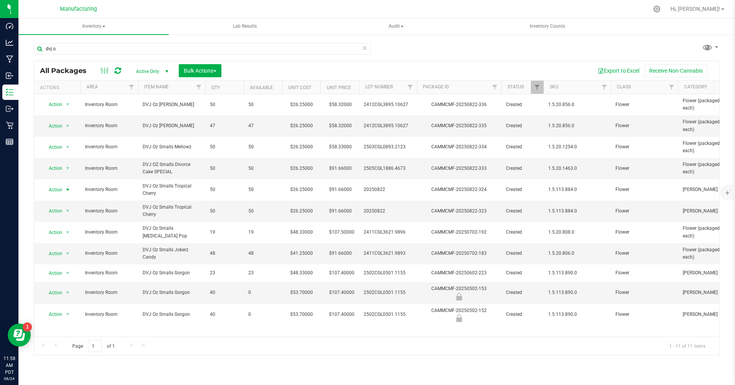
click at [55, 190] on span "Action" at bounding box center [52, 190] width 21 height 11
click at [56, 277] on li "Print product labels" at bounding box center [66, 287] width 49 height 21
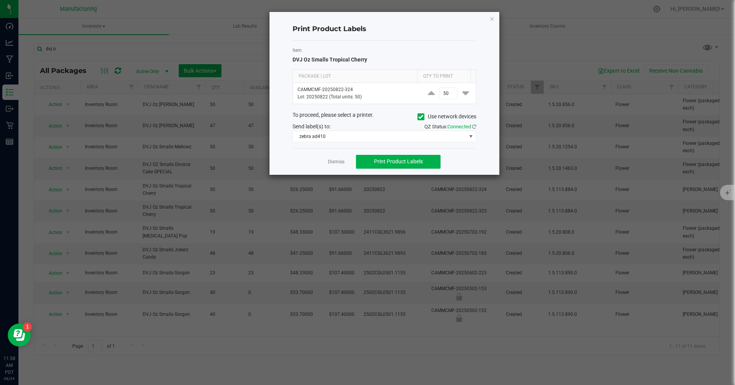
click at [494, 17] on icon "button" at bounding box center [492, 18] width 5 height 9
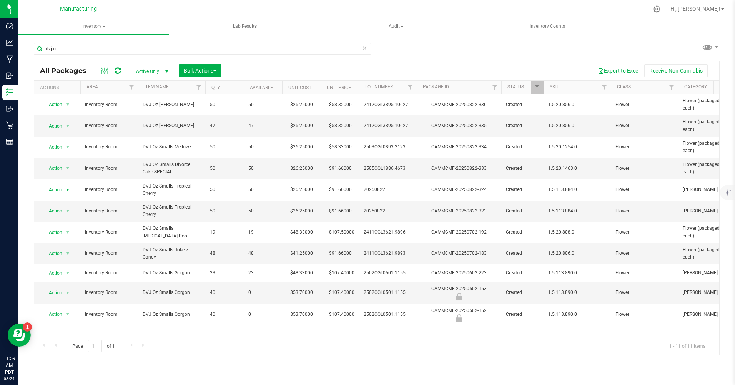
click at [53, 191] on span "Action" at bounding box center [52, 190] width 21 height 11
click at [59, 271] on li "Print package label" at bounding box center [66, 272] width 49 height 12
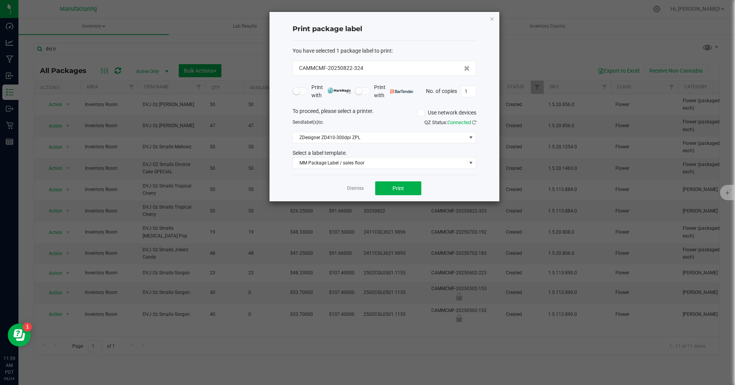
click at [468, 89] on input "1" at bounding box center [469, 91] width 15 height 11
type input "50"
click at [406, 187] on button "Print" at bounding box center [398, 189] width 46 height 14
